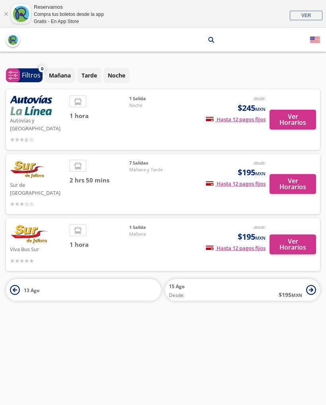
click at [295, 115] on button "Ver Horarios" at bounding box center [293, 120] width 47 height 20
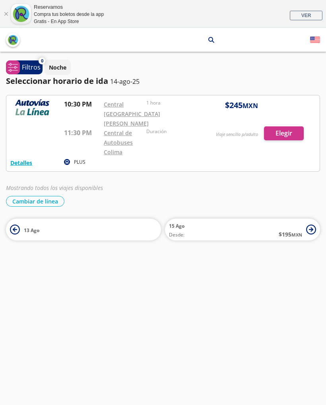
click at [31, 62] on p "Filtros" at bounding box center [31, 67] width 19 height 10
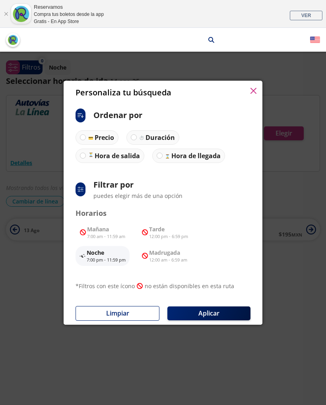
click at [45, 342] on div "Personaliza tu búsqueda ci:sort-ascending Ordenar por Precio Duración Hora de s…" at bounding box center [163, 202] width 326 height 405
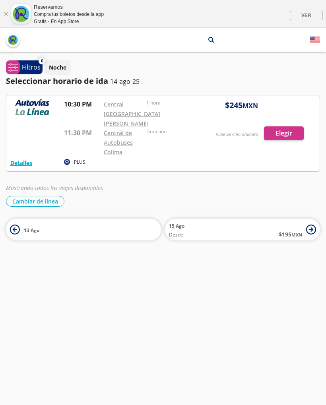
click at [46, 200] on button "Cambiar de línea" at bounding box center [35, 201] width 58 height 11
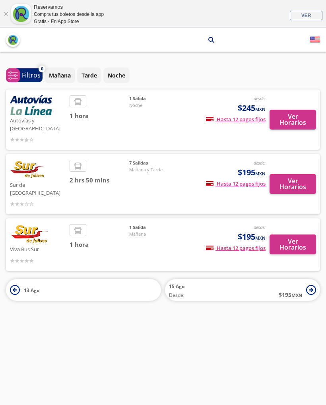
click at [297, 174] on button "Ver Horarios" at bounding box center [293, 184] width 47 height 20
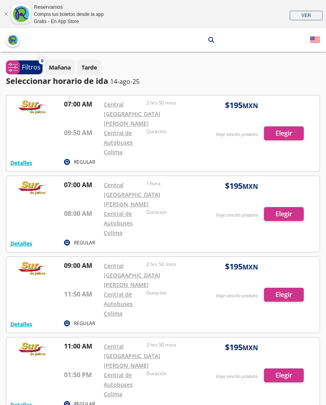
click at [10, 9] on div "Reservamos Compra tus boletos desde la app Gratis - En App Store VER" at bounding box center [163, 14] width 326 height 28
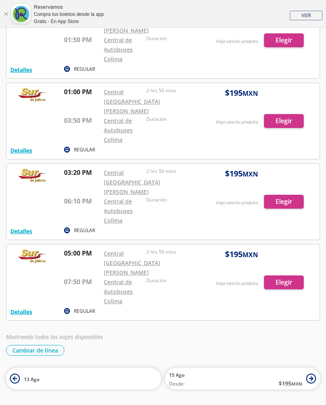
scroll to position [359, 0]
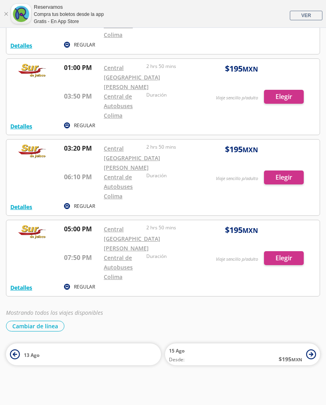
click at [41, 328] on button "Cambiar de línea" at bounding box center [35, 326] width 58 height 11
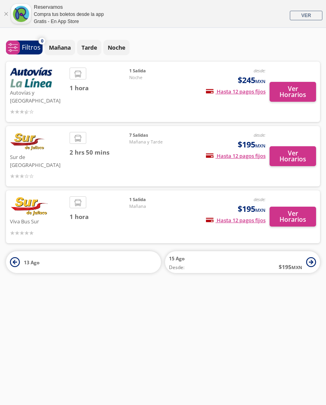
scroll to position [28, 0]
click at [49, 326] on div "Ciudad [PERSON_NAME] arrow Colima search ¡Bienvenido a la nueva experiencia de …" at bounding box center [163, 202] width 326 height 405
click at [22, 49] on p "Filtros" at bounding box center [31, 48] width 19 height 10
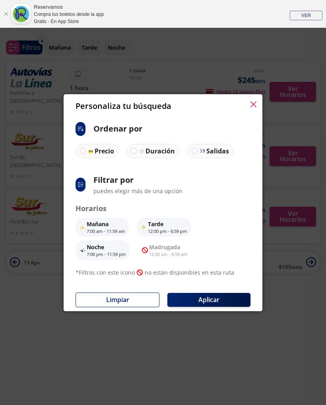
click at [250, 108] on button "button" at bounding box center [253, 105] width 6 height 10
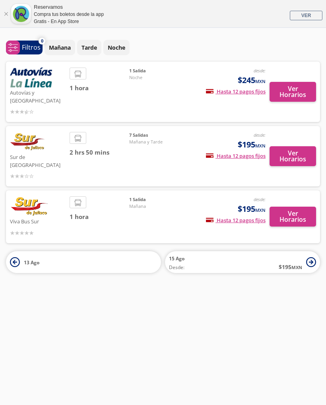
click at [301, 253] on span "[DATE] Desde: $ 195 MXN" at bounding box center [235, 262] width 133 height 18
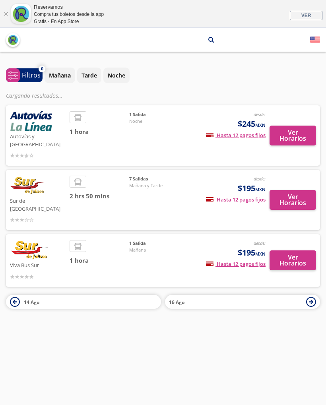
click at [19, 297] on icon at bounding box center [15, 302] width 10 height 10
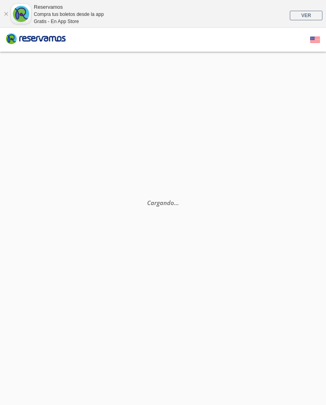
click at [19, 286] on div "Cargando . . ." at bounding box center [163, 254] width 326 height 405
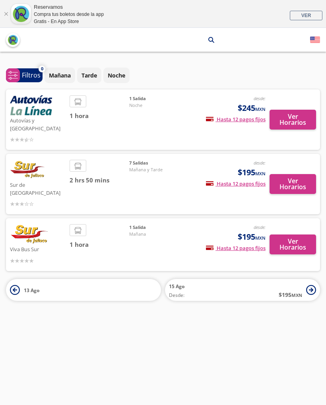
click at [23, 261] on div "Autovías y La Línea desde: $245 MXN Hasta 12 pagos fijos Pagos fijos en compras…" at bounding box center [163, 194] width 314 height 211
click at [301, 235] on button "Ver Horarios" at bounding box center [293, 245] width 47 height 20
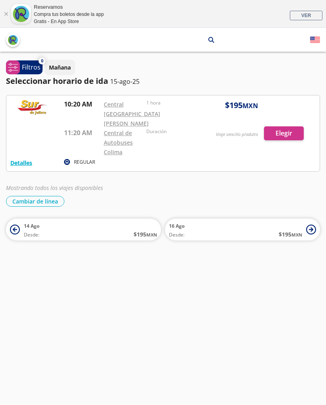
click at [292, 133] on div at bounding box center [162, 133] width 313 height 76
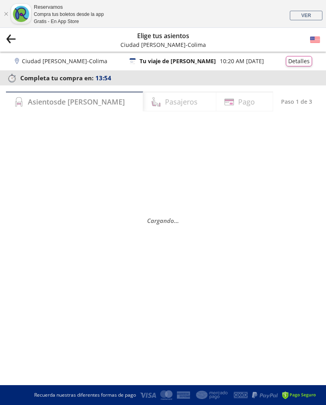
click at [18, 35] on div "Group 9 Created with Sketch. Elige tus asientos Ciudad Guzmán - Colima" at bounding box center [163, 40] width 326 height 24
click at [300, 58] on button "Detalles" at bounding box center [299, 61] width 26 height 10
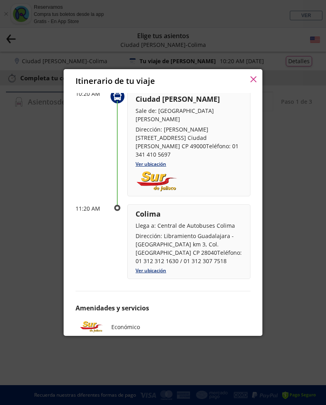
scroll to position [136, 0]
click at [246, 82] on div "Itinerario de tu viaje" at bounding box center [163, 81] width 199 height 24
click at [253, 76] on button "button" at bounding box center [253, 80] width 6 height 10
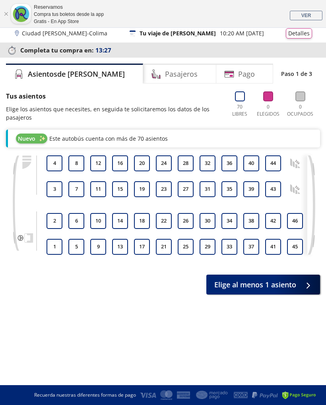
scroll to position [0, 0]
click at [220, 27] on div "Reservamos Compra tus boletos desde la app Gratis - En App Store VER" at bounding box center [163, 14] width 326 height 28
click at [220, 33] on p "10:20 AM - 15 Ago" at bounding box center [242, 33] width 44 height 8
click at [308, 31] on button "Detalles" at bounding box center [299, 33] width 26 height 10
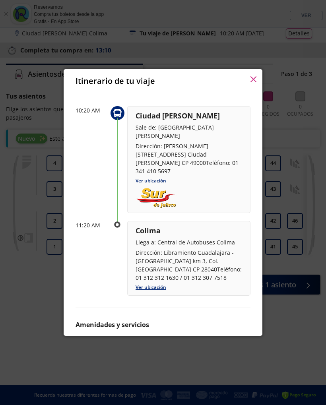
scroll to position [118, 0]
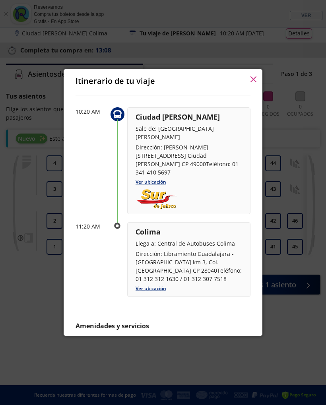
click at [254, 80] on icon "button" at bounding box center [253, 79] width 6 height 6
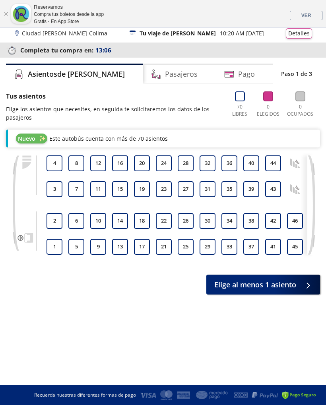
scroll to position [0, 0]
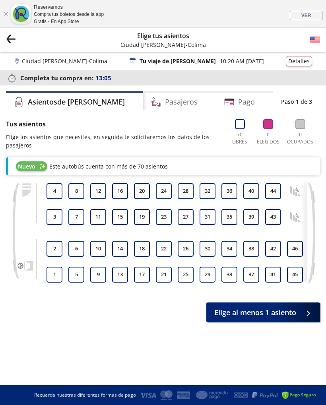
click at [29, 57] on p "Ciudad Guzmán - Colima" at bounding box center [64, 61] width 85 height 8
click at [9, 37] on icon "back" at bounding box center [9, 37] width 4 height 4
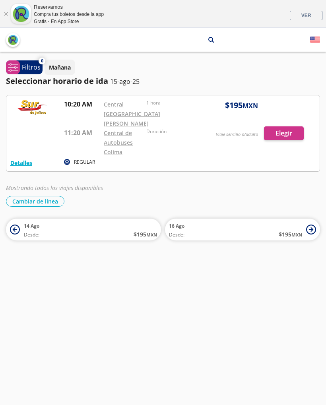
click at [28, 202] on button "Cambiar de línea" at bounding box center [35, 201] width 58 height 11
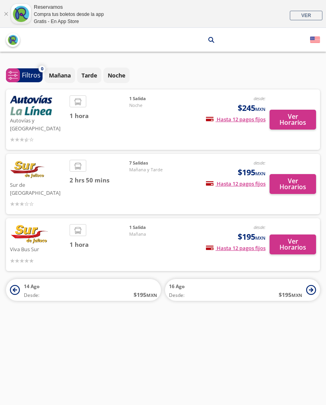
click at [10, 38] on img "back" at bounding box center [13, 40] width 10 height 10
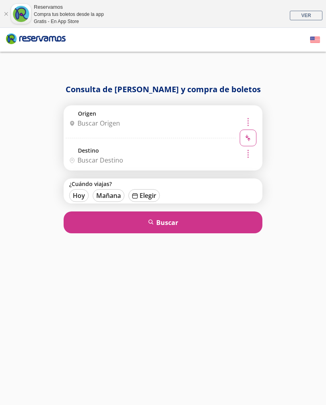
click at [79, 116] on label "Origen" at bounding box center [161, 114] width 167 height 8
click at [79, 116] on input "Origen" at bounding box center [149, 123] width 167 height 20
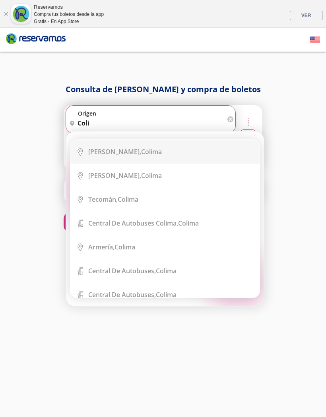
click at [141, 147] on div "Colima, Colima" at bounding box center [170, 151] width 165 height 9
type input "Colima, Colima"
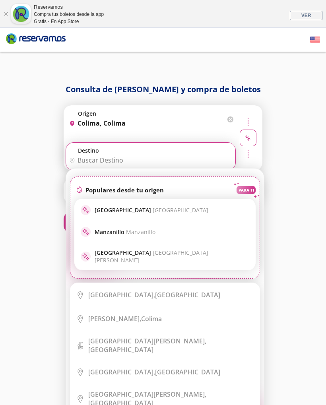
click at [153, 232] on span "Manzanillo" at bounding box center [140, 232] width 29 height 8
type input "Manzanillo, Colima"
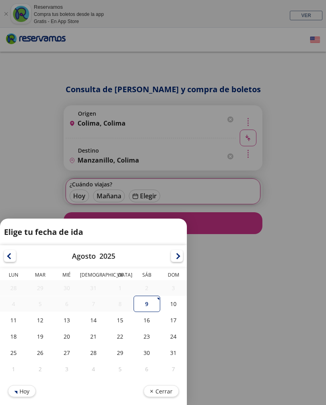
click at [128, 320] on div "15" at bounding box center [120, 320] width 27 height 16
type input "15-Ago-25"
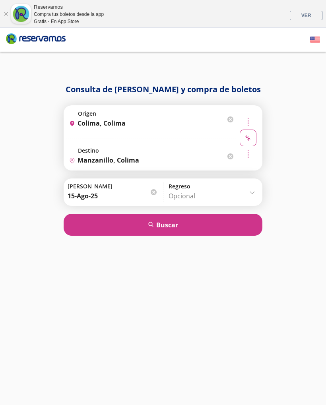
click at [214, 231] on button "search Buscar" at bounding box center [163, 225] width 199 height 22
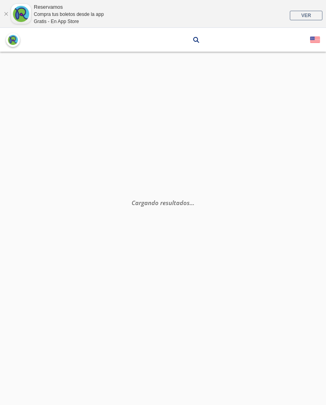
click at [237, 218] on div "Cargando resultados . . ." at bounding box center [163, 270] width 326 height 405
click at [262, 188] on div "Cargando resultados . . ." at bounding box center [163, 270] width 326 height 405
click at [271, 182] on div "Cargando resultados . . ." at bounding box center [163, 270] width 326 height 405
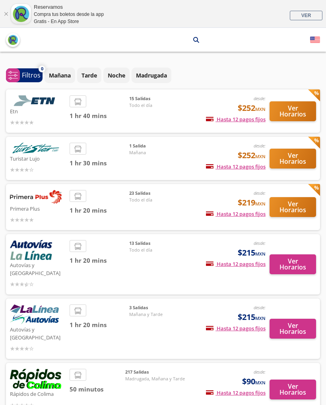
click at [185, 98] on div "Etn desde: $252 MXN Hasta 12 pagos fijos Pagos fijos en compras mayores a $30 M…" at bounding box center [163, 110] width 306 height 31
click at [304, 109] on button "Ver Horarios" at bounding box center [293, 111] width 47 height 20
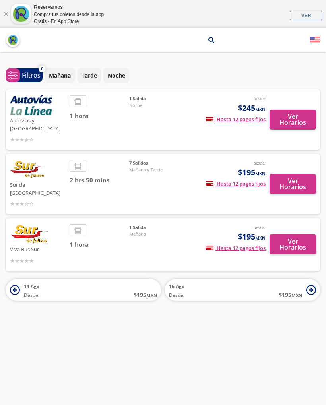
click at [144, 182] on div "7 [PERSON_NAME][DATE] y Tarde" at bounding box center [157, 184] width 56 height 48
click at [300, 174] on button "Ver Horarios" at bounding box center [293, 184] width 47 height 20
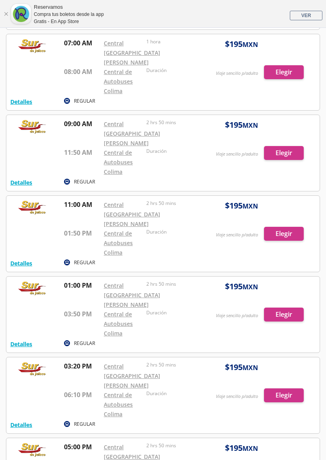
scroll to position [142, 0]
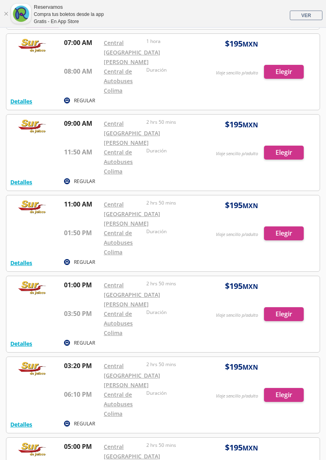
click at [23, 343] on button "Detalles" at bounding box center [21, 343] width 22 height 8
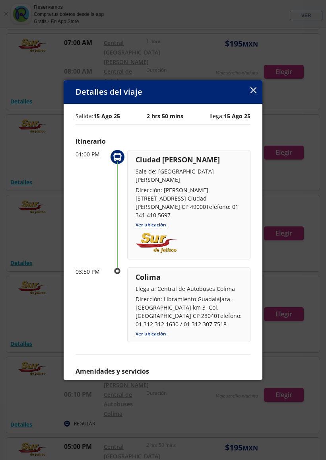
scroll to position [0, 0]
click at [249, 91] on div "Detalles del viaje" at bounding box center [163, 92] width 199 height 24
click at [251, 89] on icon "button" at bounding box center [253, 90] width 6 height 6
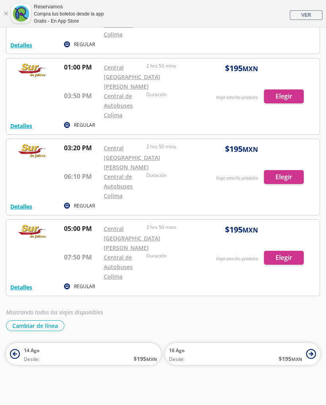
scroll to position [359, 0]
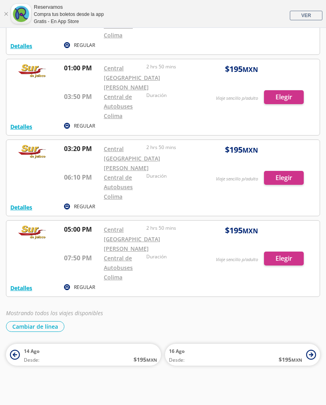
click at [52, 316] on em "Mostrando todos los viajes disponibles" at bounding box center [54, 313] width 97 height 8
click at [48, 331] on button "Cambiar de línea" at bounding box center [35, 326] width 58 height 11
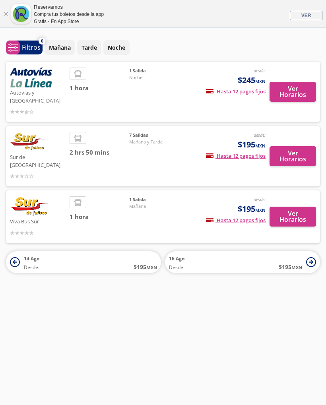
click at [50, 323] on div "Ciudad Guzmán arrow Colima search ¡Bienvenido a la nueva experiencia de compra …" at bounding box center [163, 202] width 326 height 405
click at [308, 207] on button "Ver Horarios" at bounding box center [293, 217] width 47 height 20
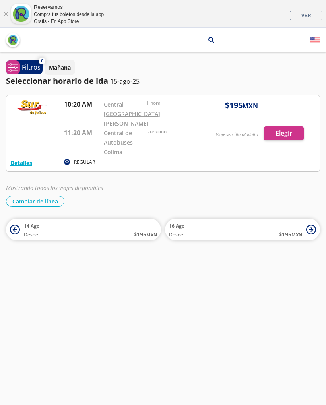
click at [40, 201] on button "Cambiar de línea" at bounding box center [35, 201] width 58 height 11
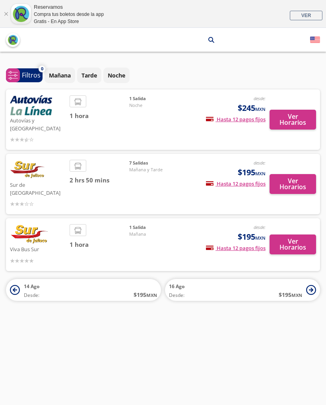
click at [302, 110] on button "Ver Horarios" at bounding box center [293, 120] width 47 height 20
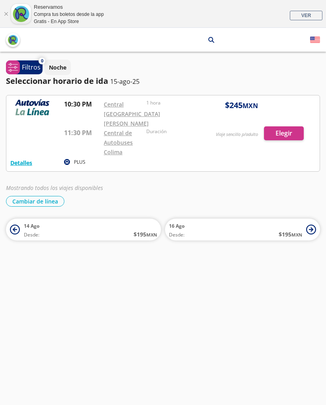
click at [4, 12] on link "Cerrar" at bounding box center [6, 14] width 5 height 5
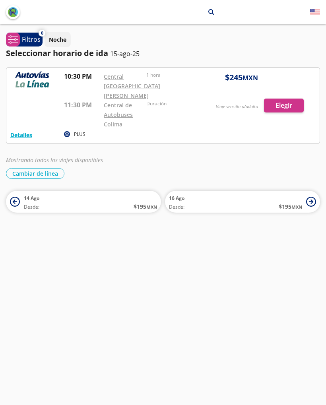
click at [36, 169] on button "Cambiar de línea" at bounding box center [35, 173] width 58 height 11
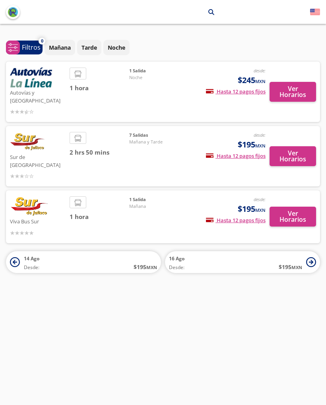
click at [12, 9] on img "back" at bounding box center [13, 12] width 10 height 10
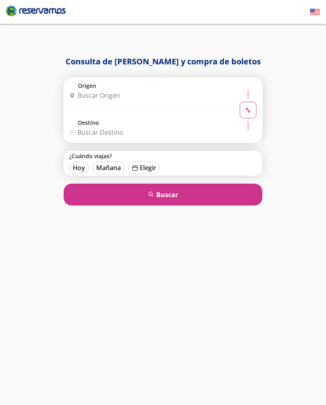
click at [148, 90] on input "Origen" at bounding box center [149, 95] width 167 height 20
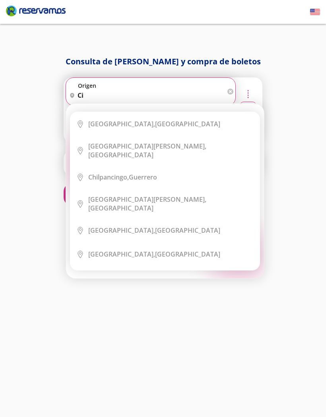
type input "c"
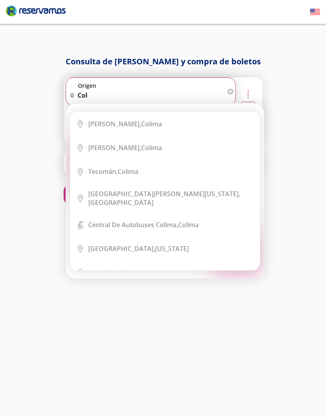
click at [168, 118] on li "City Icon Colima, Colima" at bounding box center [164, 124] width 189 height 24
type input "Colima, Colima"
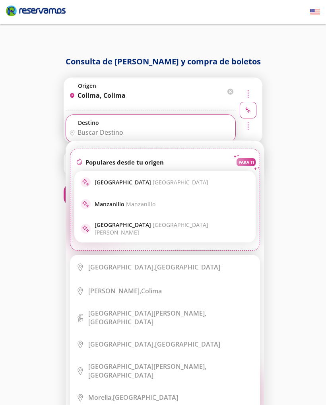
click at [153, 128] on input "Destino" at bounding box center [149, 132] width 167 height 20
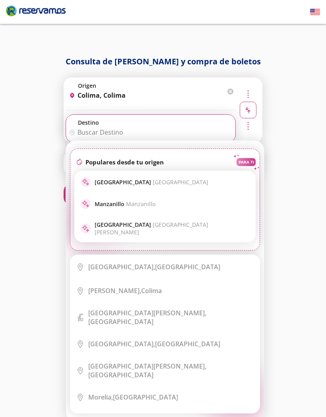
click at [150, 202] on span "Manzanillo" at bounding box center [140, 204] width 29 height 8
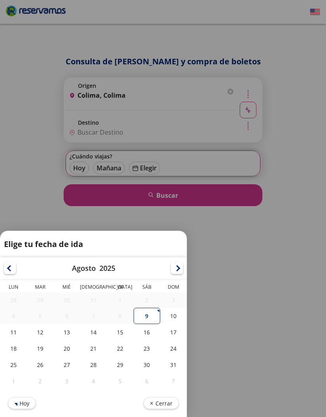
type input "Manzanillo, Colima"
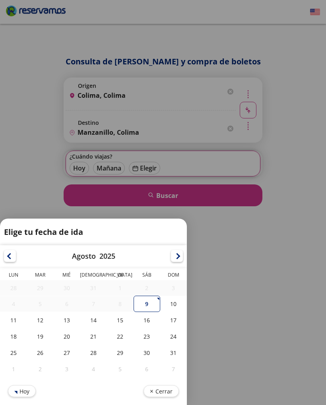
click at [124, 312] on div "15" at bounding box center [120, 320] width 27 height 16
type input "15-Ago-25"
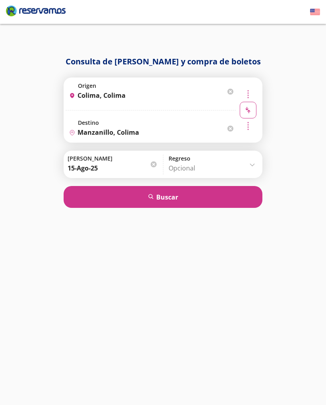
click at [175, 192] on button "search Buscar" at bounding box center [163, 197] width 199 height 22
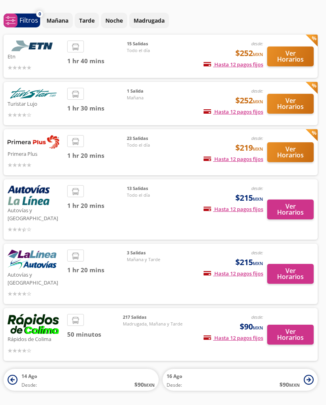
scroll to position [1, 4]
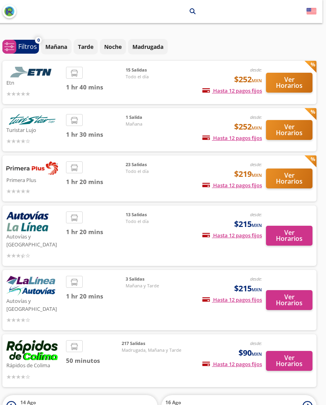
click at [297, 176] on button "Ver Horarios" at bounding box center [289, 179] width 47 height 20
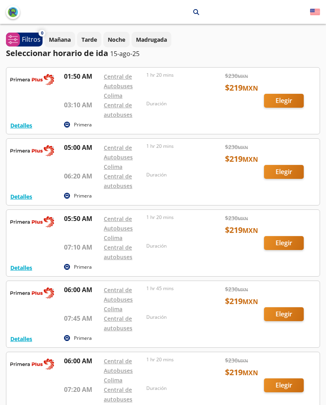
click at [12, 16] on img "back" at bounding box center [13, 12] width 10 height 10
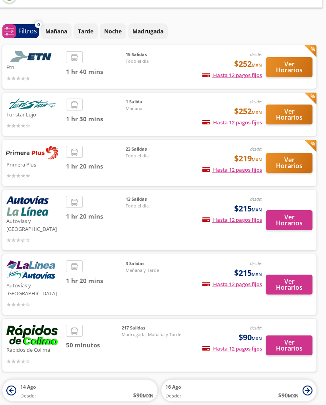
scroll to position [0, 4]
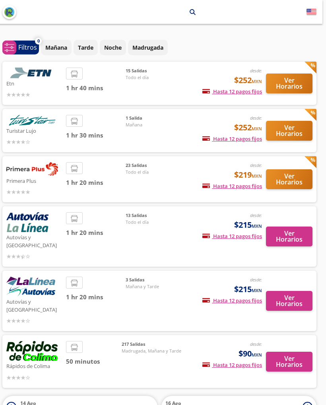
click at [13, 17] on img "back" at bounding box center [9, 12] width 10 height 10
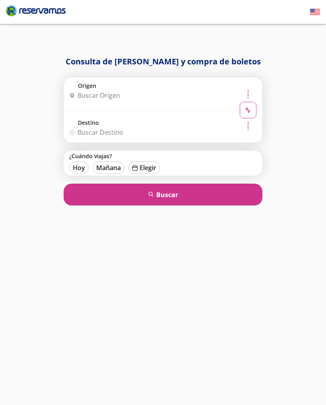
click at [83, 91] on input "Origen" at bounding box center [149, 95] width 167 height 20
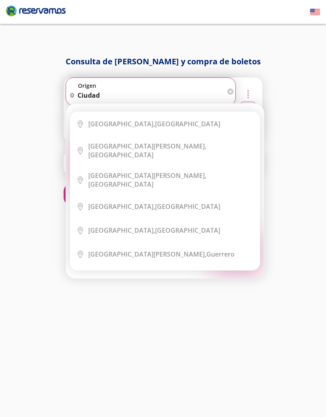
click at [100, 171] on b "Ciudad Guzmán," at bounding box center [147, 175] width 118 height 9
type input "Ciudad Guzmán, Jalisco"
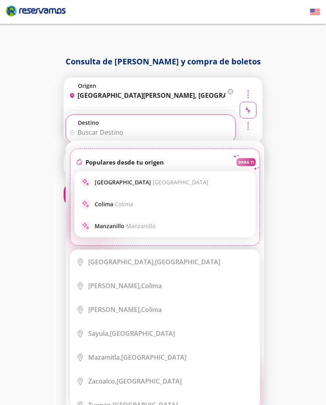
click at [83, 130] on input "Destino" at bounding box center [149, 132] width 167 height 20
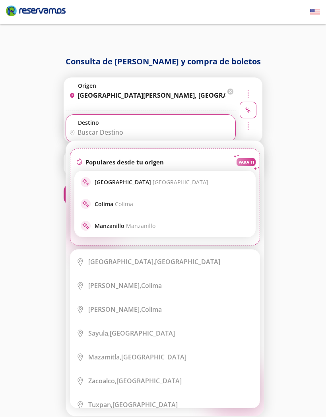
click at [86, 185] on icon at bounding box center [85, 182] width 6 height 6
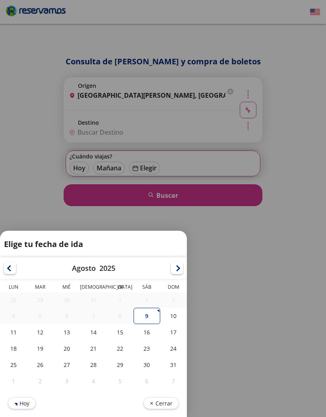
type input "Colima, Colima"
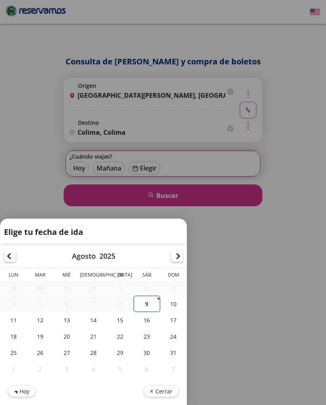
click at [118, 312] on div "15" at bounding box center [120, 320] width 27 height 16
type input "15-Ago-25"
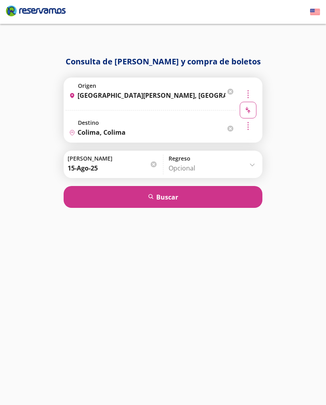
click at [213, 208] on button "search Buscar" at bounding box center [163, 197] width 199 height 22
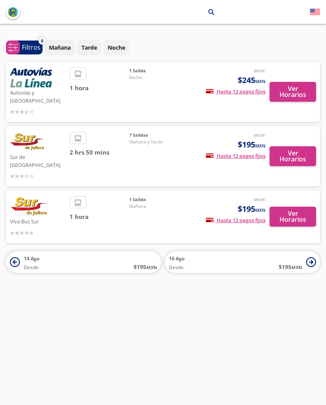
click at [29, 196] on img at bounding box center [29, 206] width 39 height 20
click at [295, 207] on button "Ver Horarios" at bounding box center [293, 217] width 47 height 20
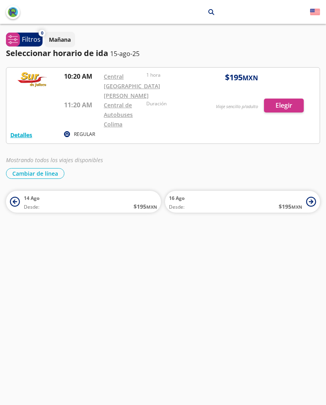
click at [18, 134] on button "Detalles" at bounding box center [21, 135] width 22 height 8
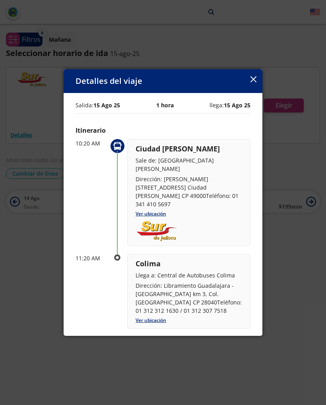
click at [256, 78] on icon "button" at bounding box center [253, 79] width 6 height 6
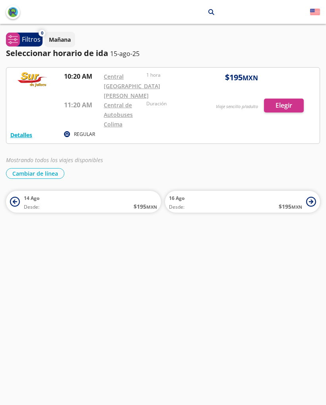
click at [24, 172] on button "Cambiar de línea" at bounding box center [35, 173] width 58 height 11
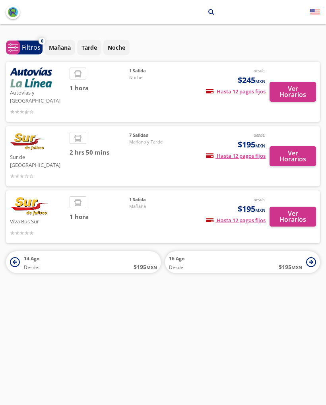
click at [10, 12] on img "back" at bounding box center [13, 12] width 10 height 10
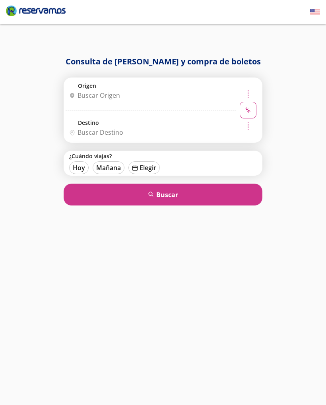
click at [84, 90] on input "Origen" at bounding box center [149, 95] width 167 height 20
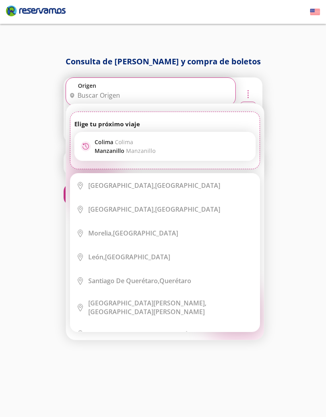
click at [89, 146] on circle at bounding box center [86, 147] width 10 height 10
type input "Colima, Colima"
type input "Manzanillo, Colima"
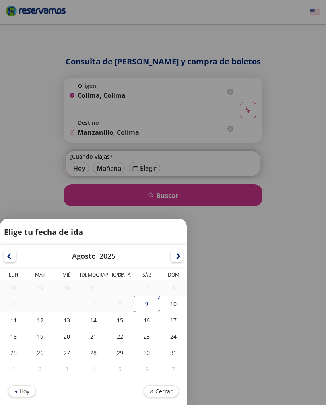
click at [115, 322] on div "15" at bounding box center [120, 320] width 27 height 16
type input "15-Ago-25"
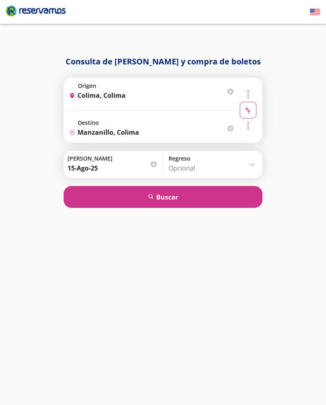
click at [225, 198] on button "search Buscar" at bounding box center [163, 197] width 199 height 22
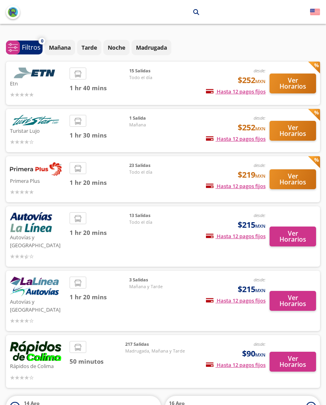
click at [281, 88] on button "Ver Horarios" at bounding box center [293, 84] width 47 height 20
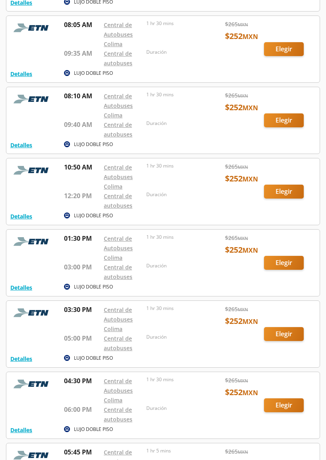
scroll to position [334, 0]
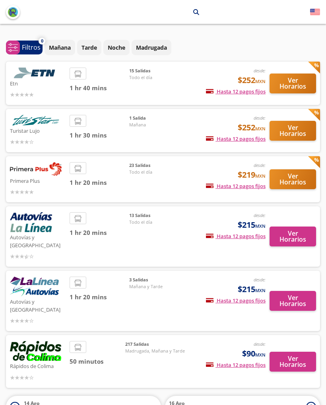
click at [16, 175] on img at bounding box center [36, 169] width 52 height 14
click at [306, 173] on button "Ver Horarios" at bounding box center [293, 179] width 47 height 20
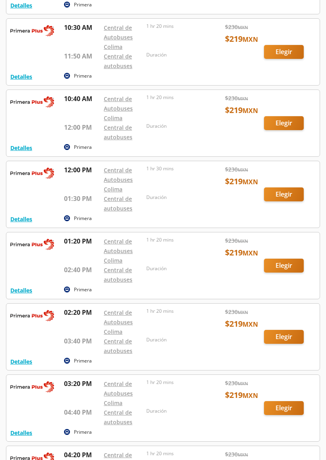
scroll to position [800, 0]
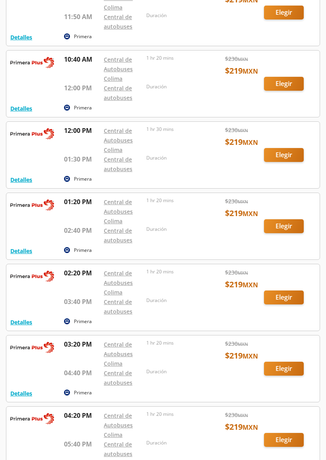
click at [16, 177] on button "Detalles" at bounding box center [21, 179] width 22 height 8
